Goal: Information Seeking & Learning: Learn about a topic

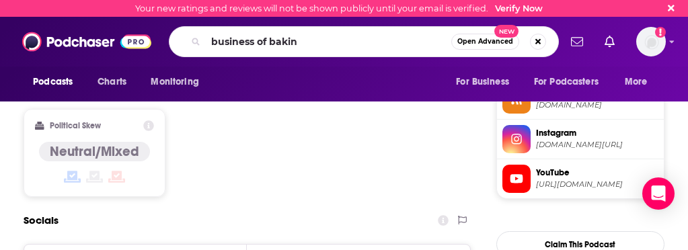
type input "business of baking"
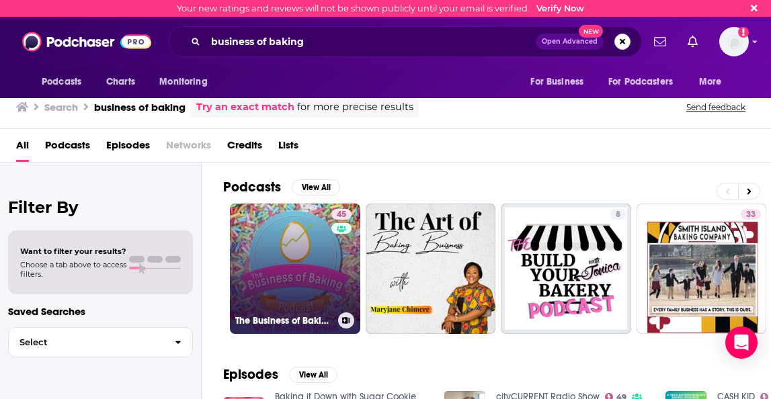
click at [280, 249] on link "45 The Business of Baking Podcast" at bounding box center [295, 269] width 130 height 130
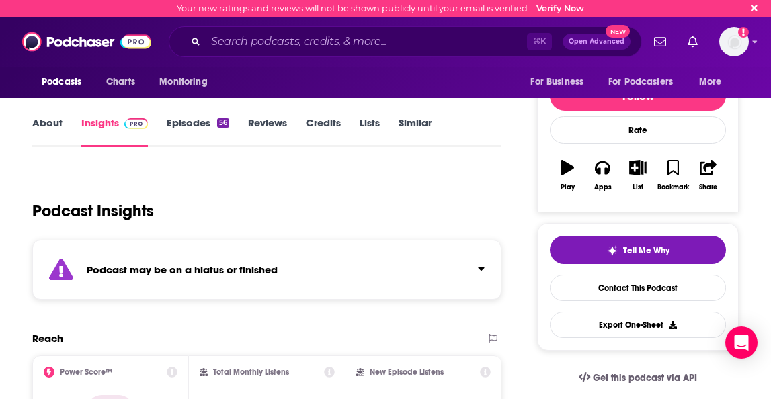
scroll to position [109, 0]
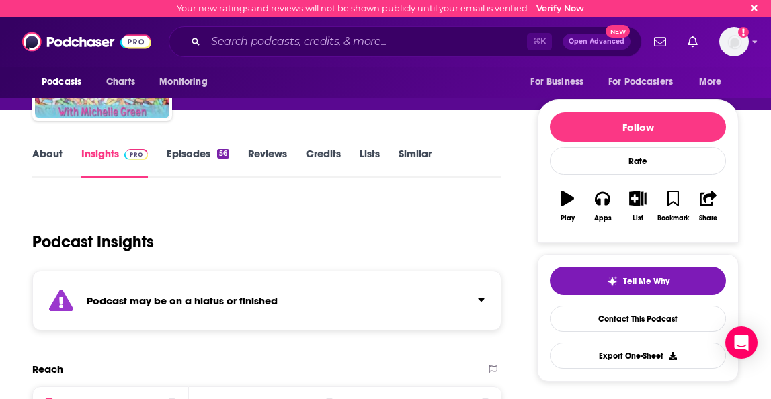
click at [200, 155] on link "Episodes 56" at bounding box center [198, 162] width 63 height 31
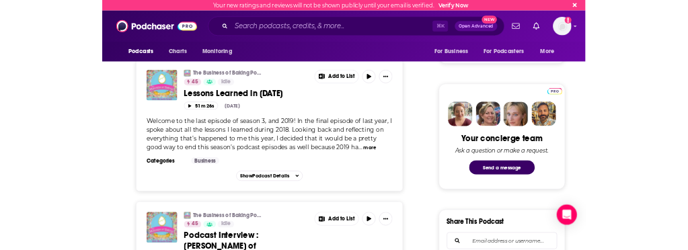
scroll to position [657, 0]
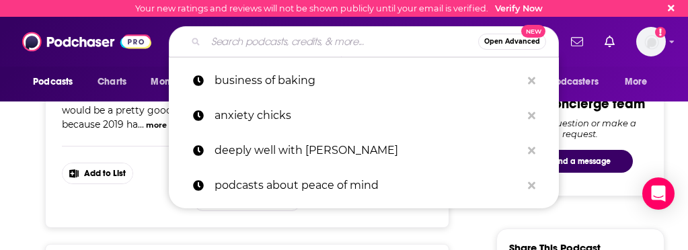
click at [258, 42] on input "Search podcasts, credits, & more..." at bounding box center [342, 42] width 272 height 22
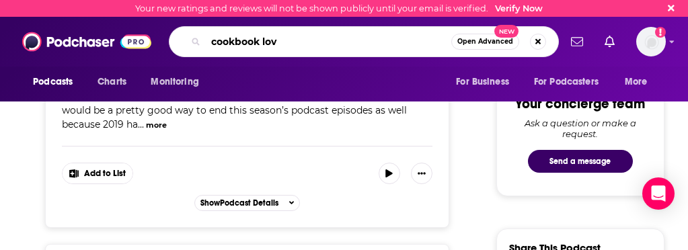
type input "cookbook love"
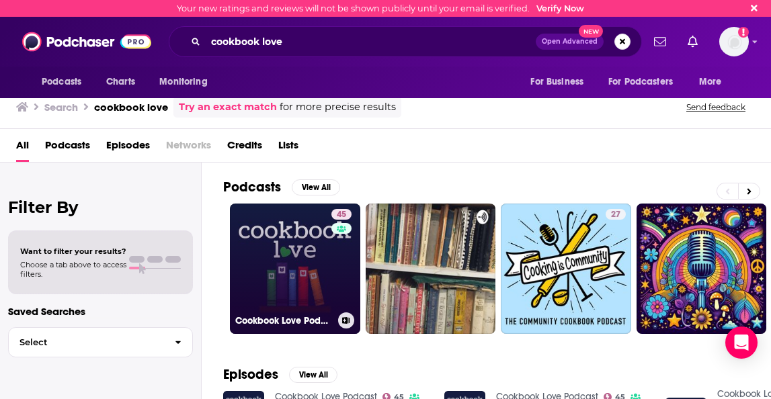
click at [294, 249] on link "45 Cookbook Love Podcast" at bounding box center [295, 269] width 130 height 130
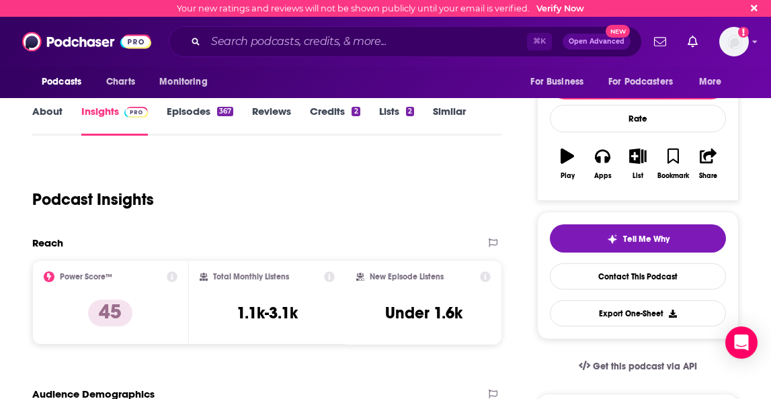
scroll to position [157, 0]
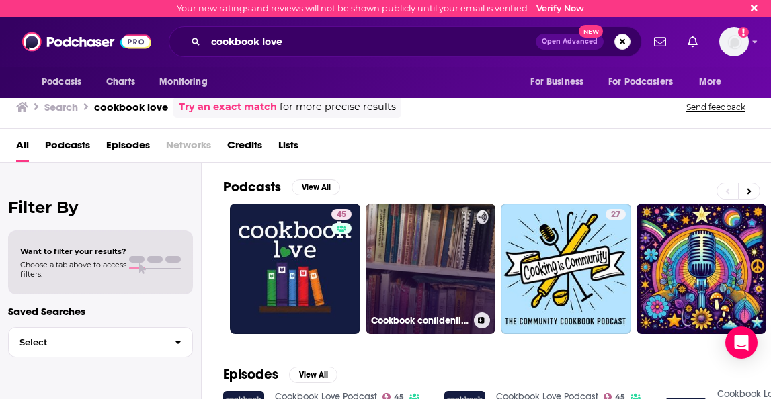
scroll to position [15, 0]
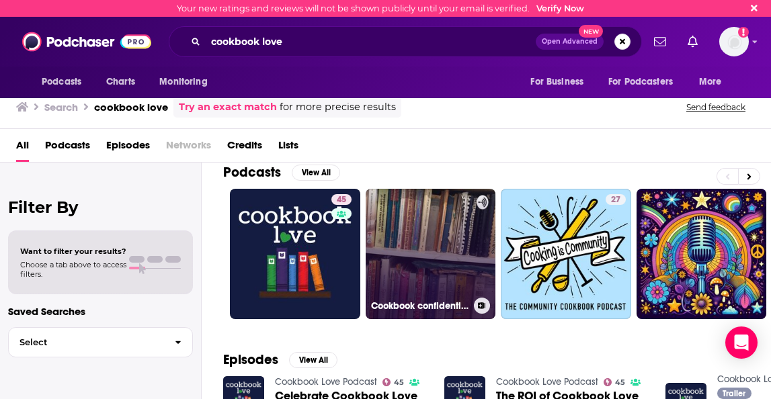
click at [431, 243] on link "Cookbook confidential" at bounding box center [431, 254] width 130 height 130
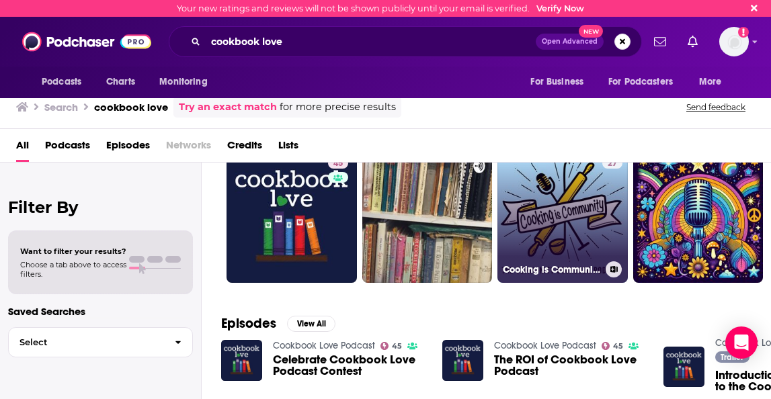
scroll to position [50, 0]
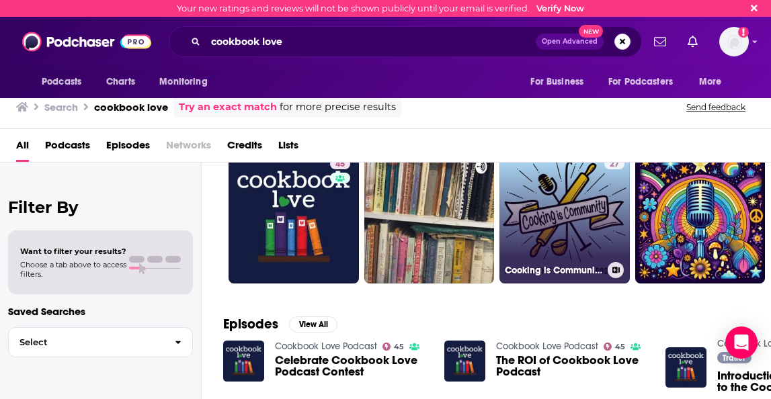
click at [560, 234] on link "27 Cooking is Community: The Community Cookbook Podcast" at bounding box center [564, 218] width 130 height 130
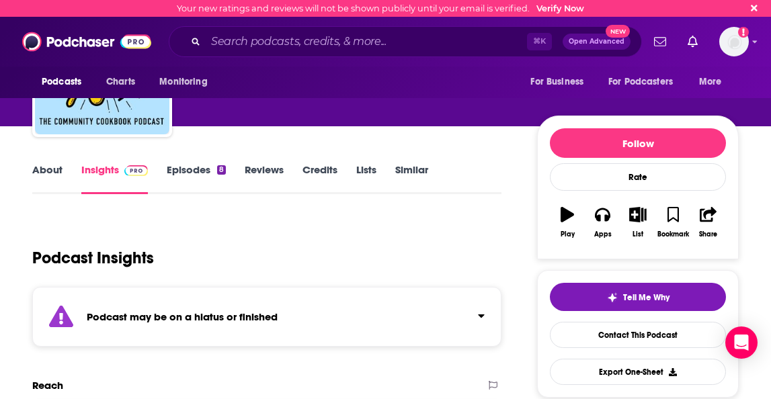
scroll to position [136, 0]
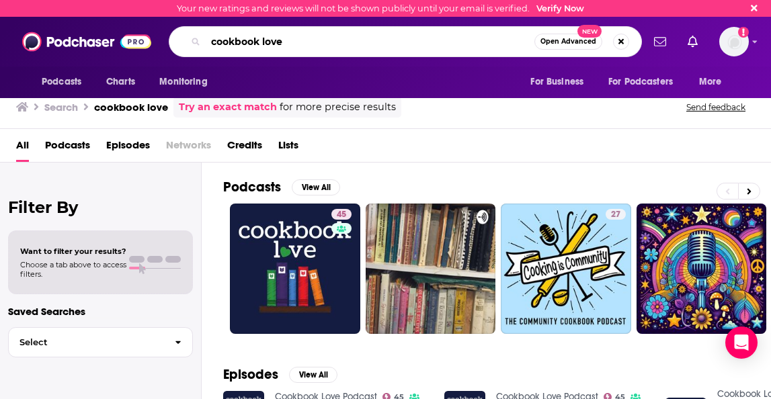
drag, startPoint x: 286, startPoint y: 43, endPoint x: 199, endPoint y: 37, distance: 87.6
click at [199, 37] on div "cookbook love Open Advanced New" at bounding box center [405, 41] width 473 height 31
type input "chocolate"
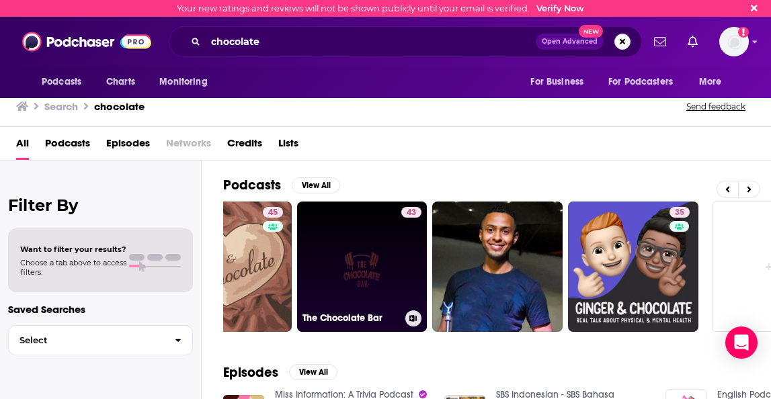
scroll to position [0, 624]
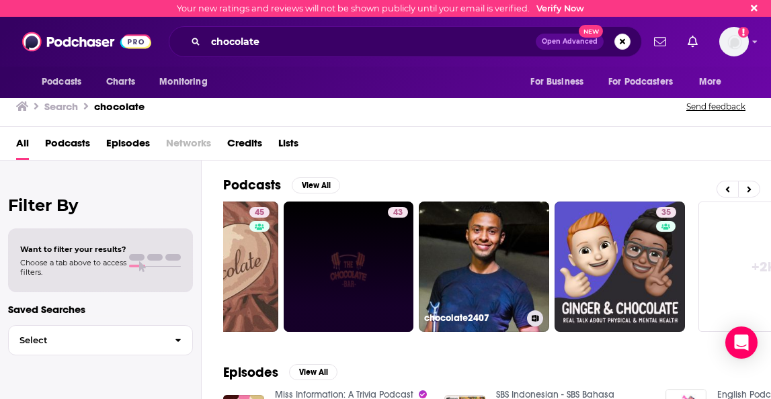
click at [431, 249] on link "chocolate2407" at bounding box center [484, 267] width 130 height 130
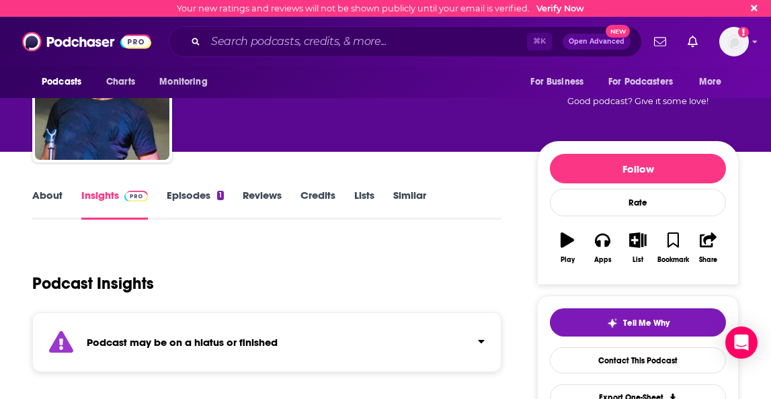
scroll to position [110, 0]
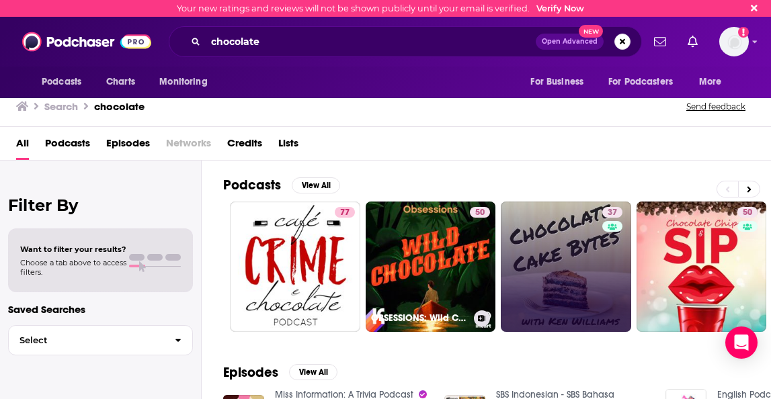
scroll to position [1, 0]
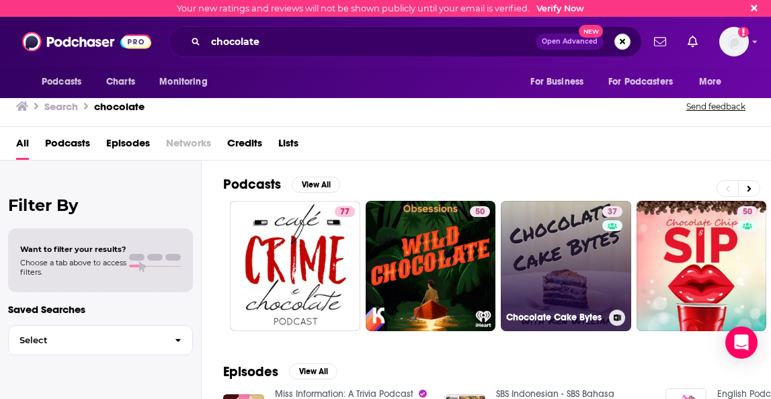
click at [564, 249] on link "37 Chocolate Cake Bytes" at bounding box center [566, 266] width 130 height 130
